Goal: Task Accomplishment & Management: Use online tool/utility

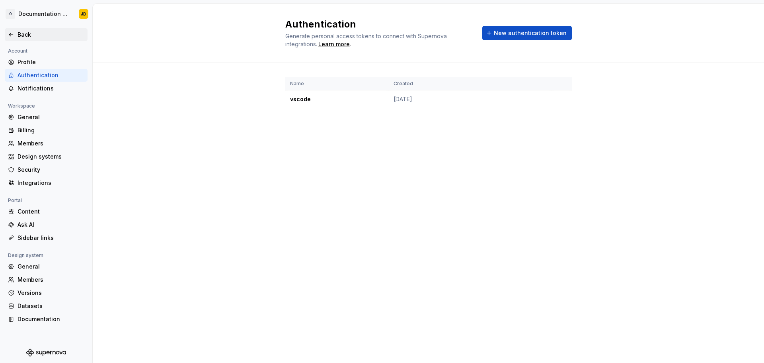
click at [18, 35] on div "Back" at bounding box center [51, 35] width 67 height 8
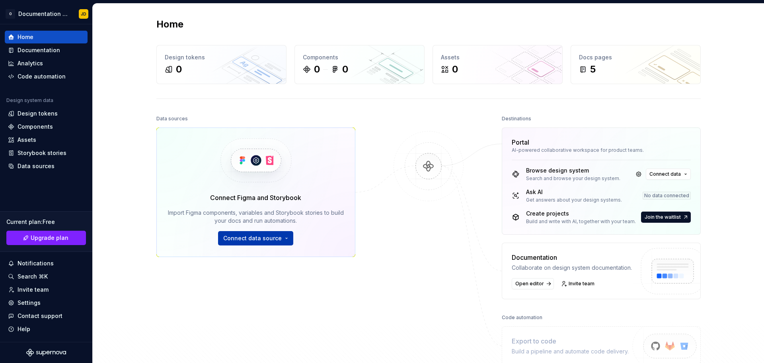
click at [281, 236] on button "Connect data source" at bounding box center [255, 238] width 75 height 14
click at [666, 174] on span "Connect data" at bounding box center [665, 174] width 31 height 6
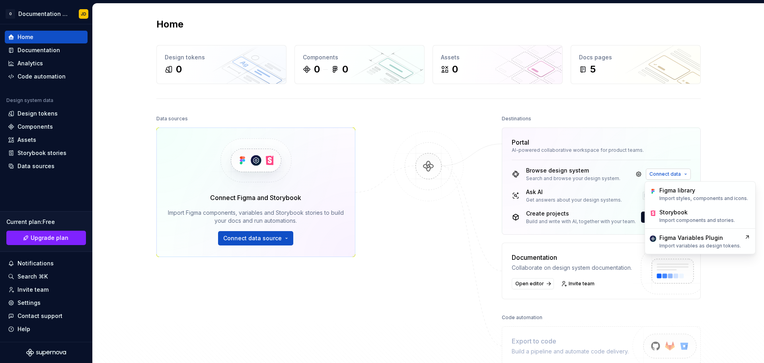
click at [666, 174] on span "Connect data" at bounding box center [665, 174] width 31 height 6
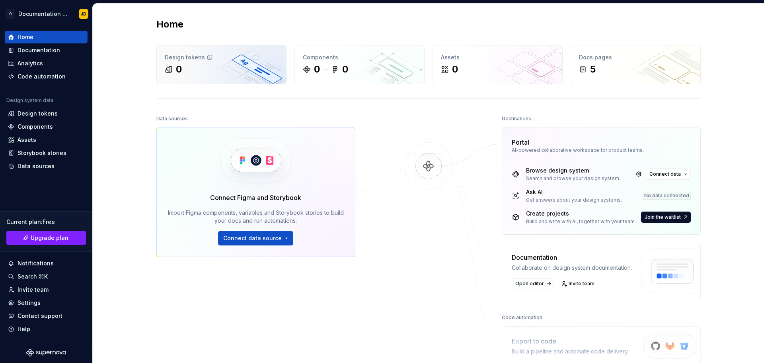
click at [266, 69] on div "0" at bounding box center [221, 69] width 113 height 13
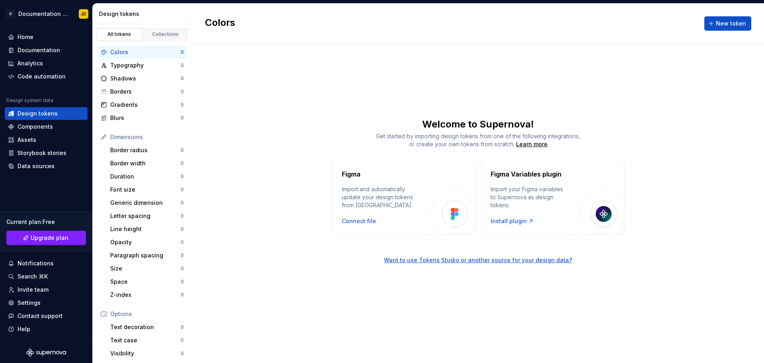
click at [150, 27] on div "All tokens Collections" at bounding box center [142, 32] width 99 height 17
click at [153, 30] on link "Collections" at bounding box center [165, 34] width 45 height 12
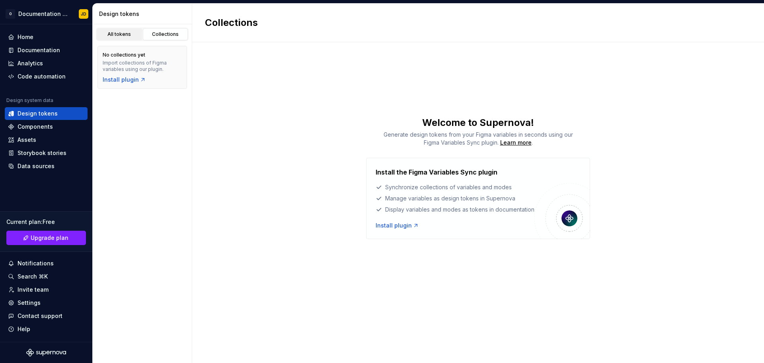
click at [126, 34] on div "All tokens" at bounding box center [120, 34] width 40 height 6
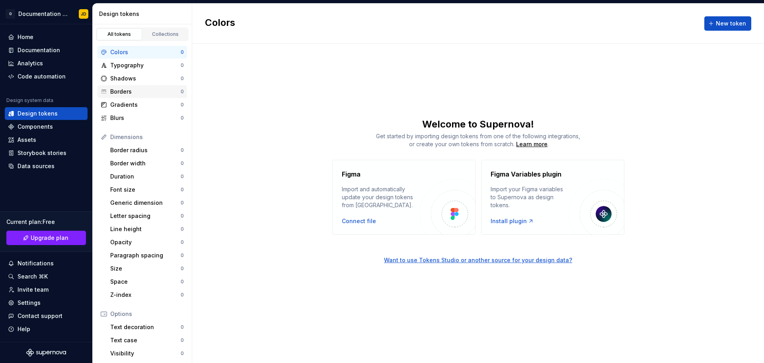
click at [124, 91] on div "Borders" at bounding box center [145, 92] width 70 height 8
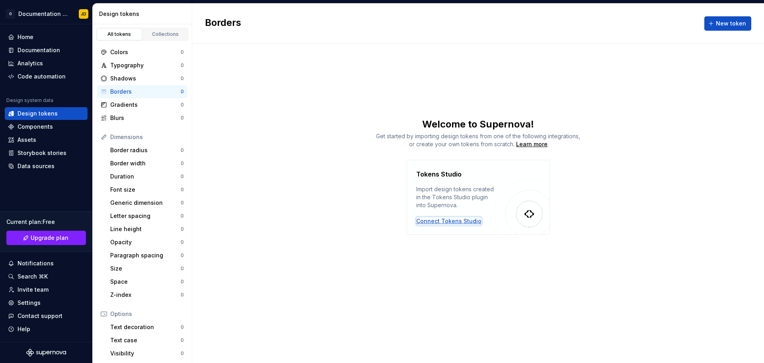
click at [466, 223] on div "Connect Tokens Studio" at bounding box center [448, 221] width 65 height 8
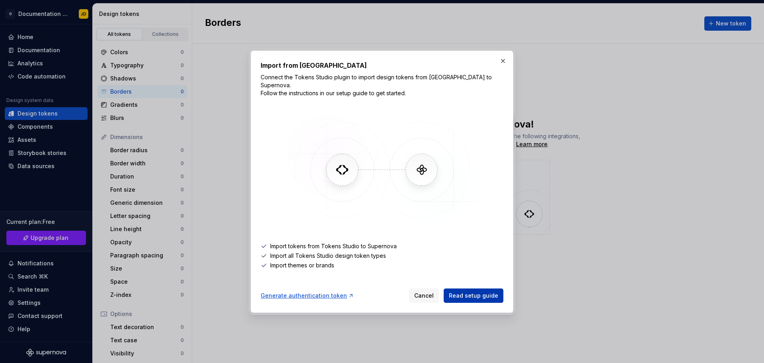
click at [478, 291] on span "Read setup guide" at bounding box center [473, 295] width 49 height 8
